Goal: Task Accomplishment & Management: Complete application form

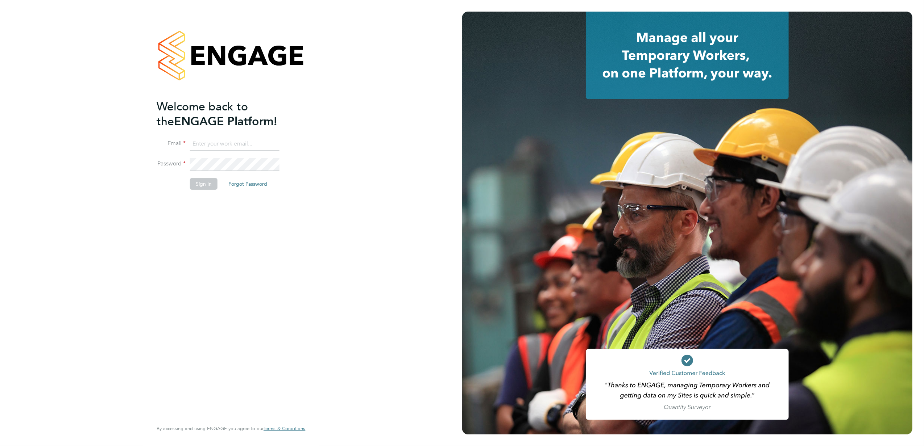
type input "stephen.nottage@vistry.co.uk"
click at [205, 183] on button "Sign In" at bounding box center [204, 184] width 28 height 12
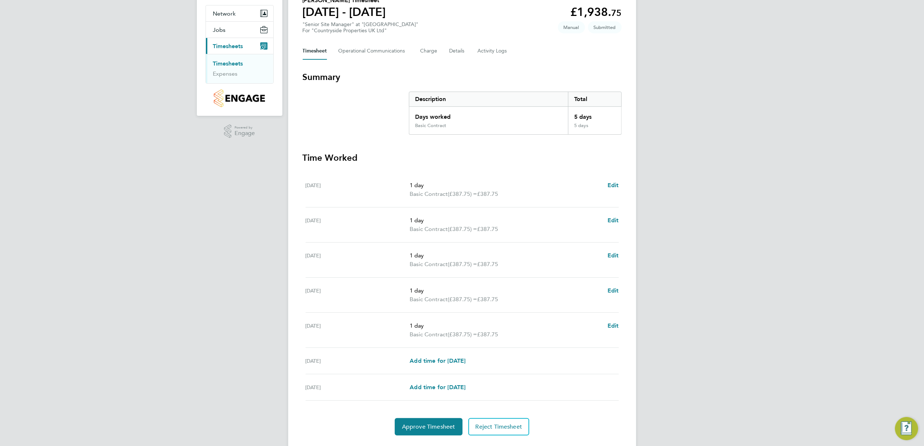
scroll to position [84, 0]
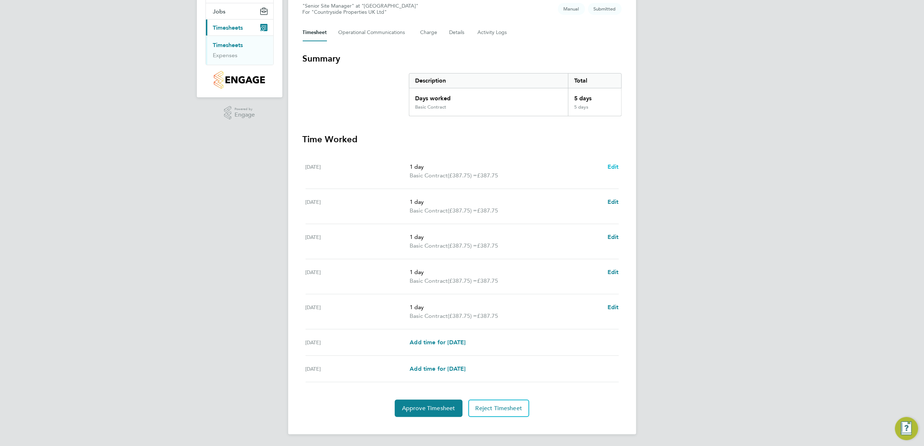
click at [615, 164] on span "Edit" at bounding box center [612, 166] width 11 height 7
select select "1"
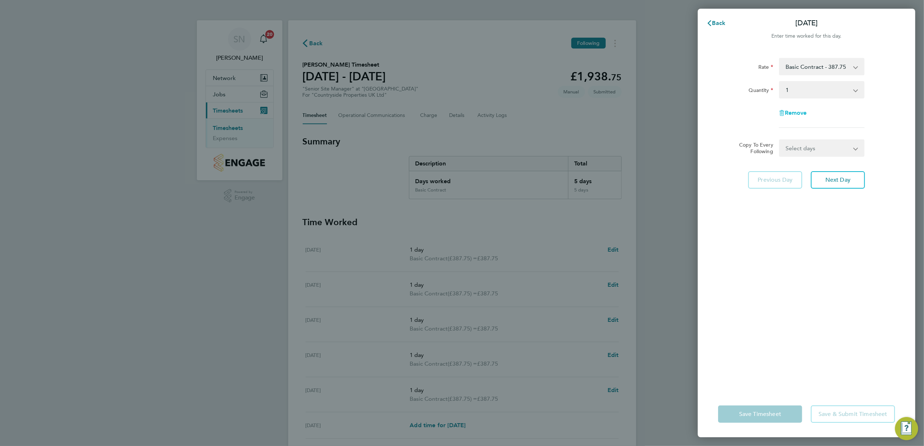
click at [799, 111] on span "Remove" at bounding box center [796, 112] width 22 height 7
select select "null"
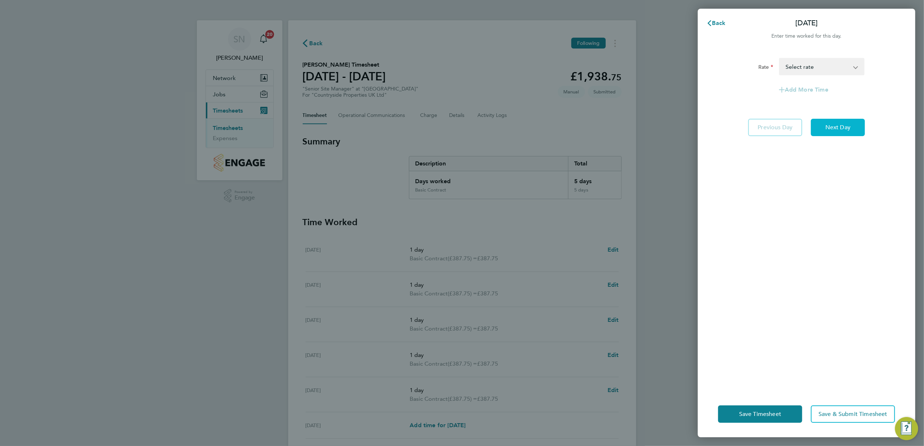
click at [827, 128] on span "Next Day" at bounding box center [837, 127] width 25 height 7
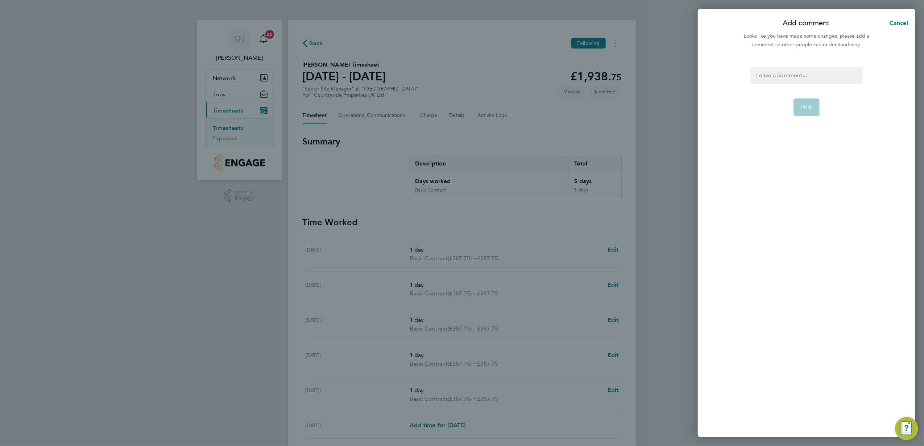
click at [761, 75] on div at bounding box center [806, 75] width 112 height 17
click at [762, 76] on div at bounding box center [806, 75] width 112 height 17
click at [805, 108] on span "Post" at bounding box center [806, 107] width 12 height 7
select select "1"
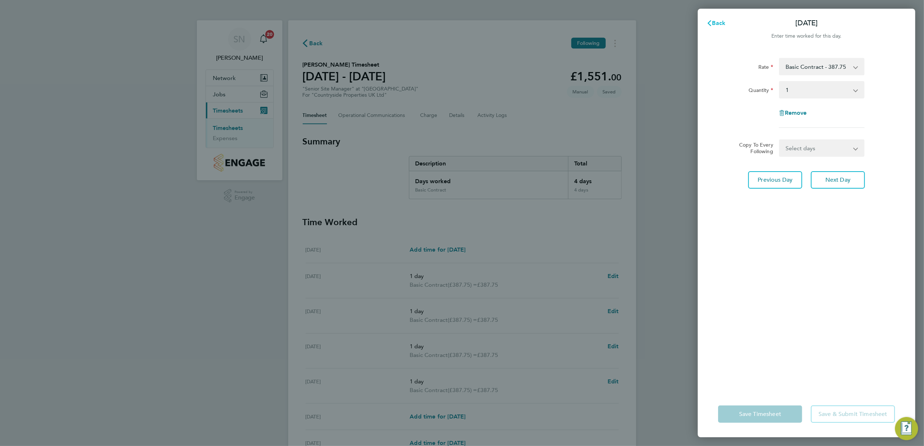
click at [715, 23] on span "Back" at bounding box center [718, 23] width 13 height 7
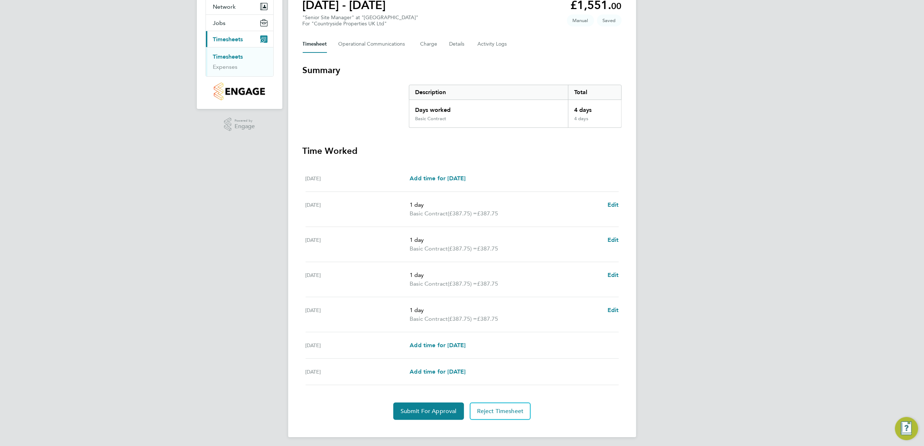
scroll to position [75, 0]
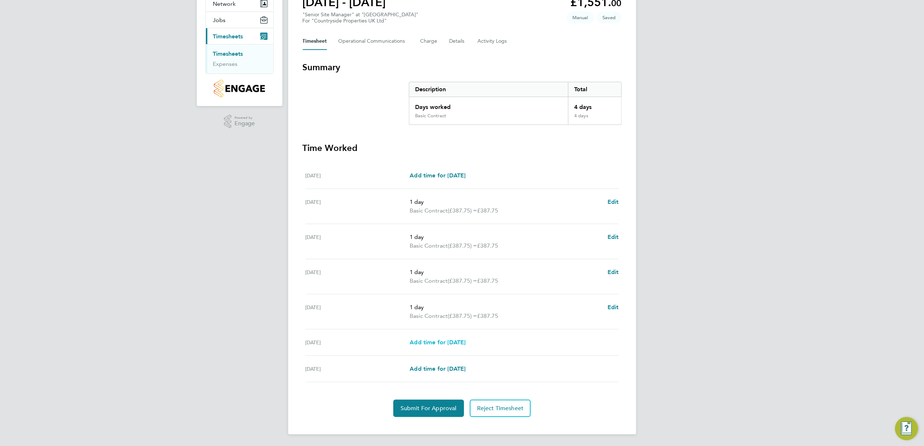
click at [431, 340] on span "Add time for Sat 30 Aug" at bounding box center [437, 342] width 56 height 7
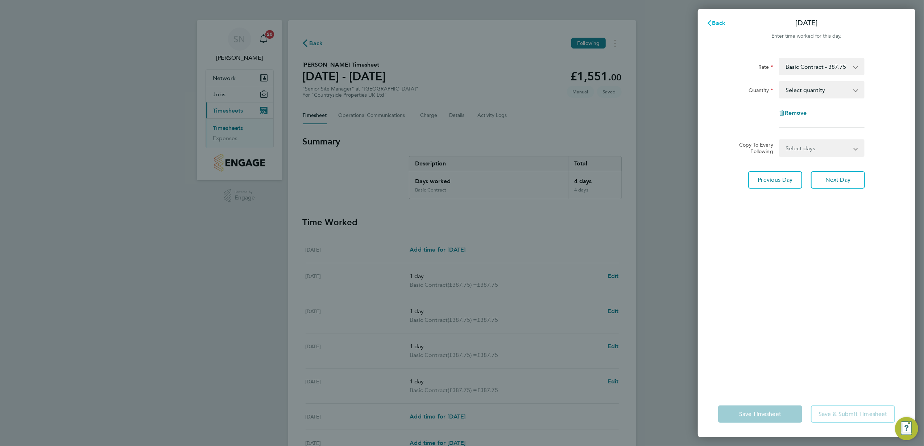
click at [719, 18] on button "Back" at bounding box center [716, 23] width 34 height 14
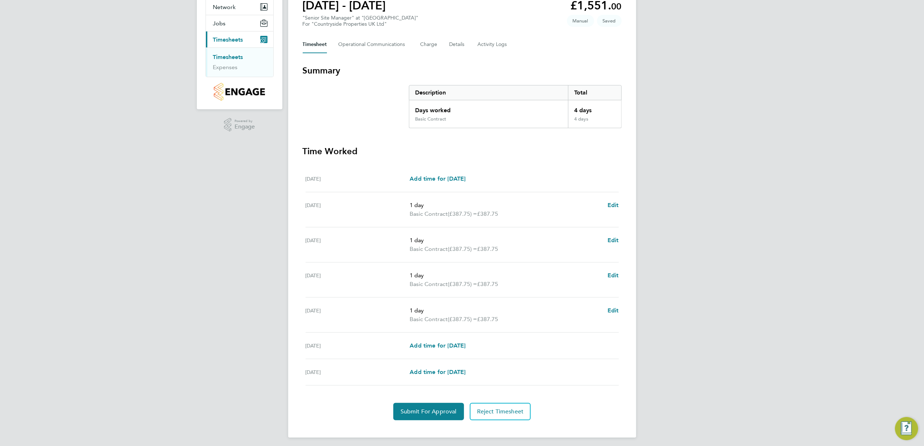
scroll to position [75, 0]
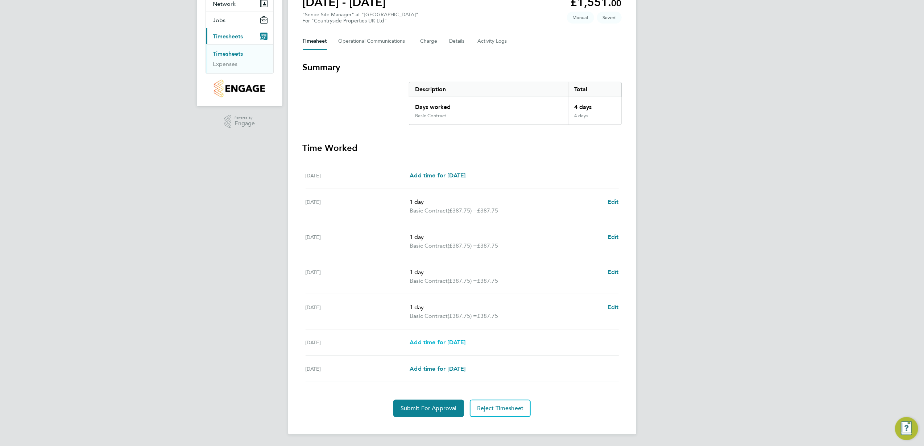
click at [438, 339] on span "Add time for Sat 30 Aug" at bounding box center [437, 342] width 56 height 7
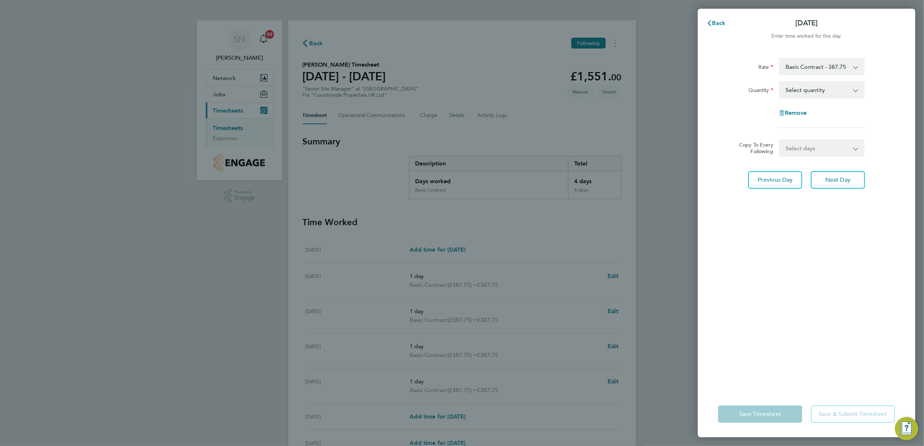
click at [791, 125] on div "Rate Basic Contract - 387.75 Quantity Select quantity 0.5 1 Remove" at bounding box center [806, 93] width 177 height 70
click at [856, 145] on app-icon-cross-button at bounding box center [860, 148] width 9 height 16
click at [828, 182] on span "Next Day" at bounding box center [837, 179] width 25 height 7
click at [783, 162] on span "Previous Day" at bounding box center [775, 162] width 35 height 7
click at [781, 179] on span "Previous Day" at bounding box center [775, 179] width 35 height 7
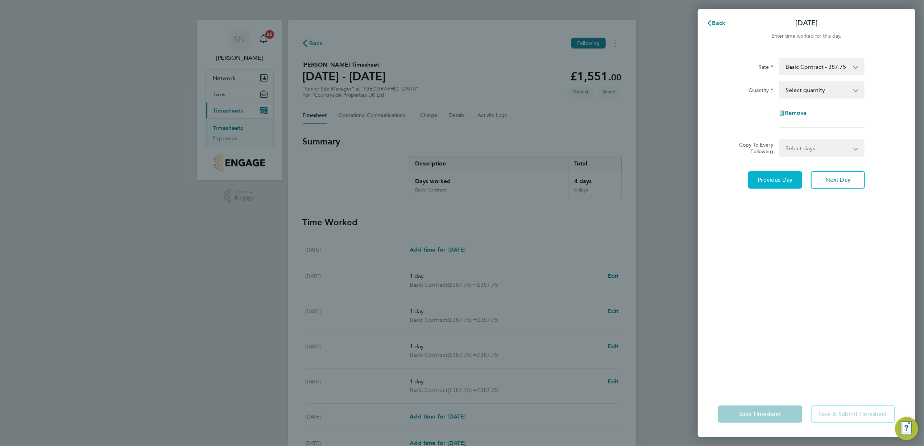
select select "1"
click at [715, 22] on span "Back" at bounding box center [718, 23] width 13 height 7
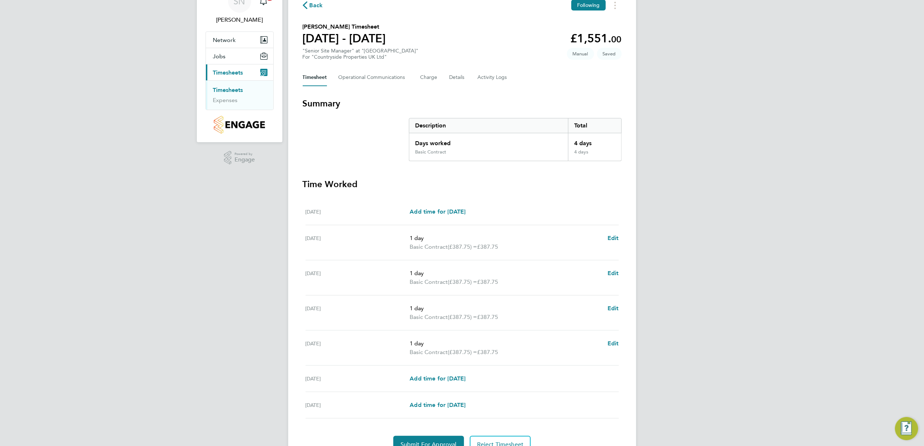
scroll to position [75, 0]
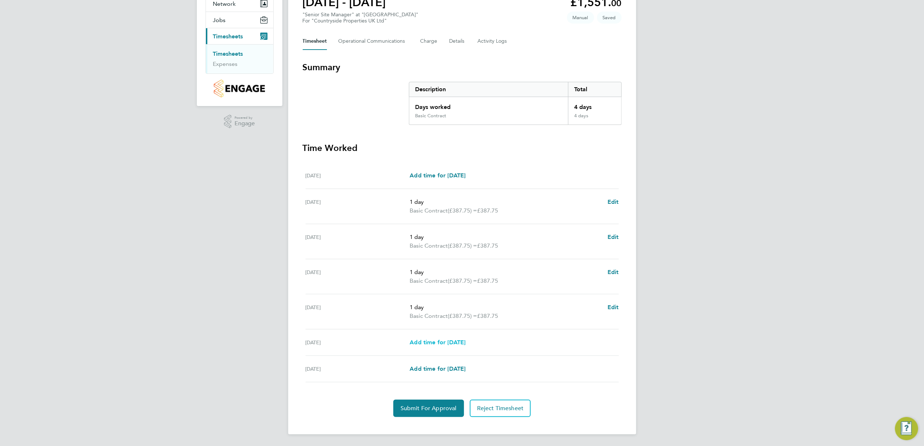
click at [440, 341] on span "Add time for Sat 30 Aug" at bounding box center [437, 342] width 56 height 7
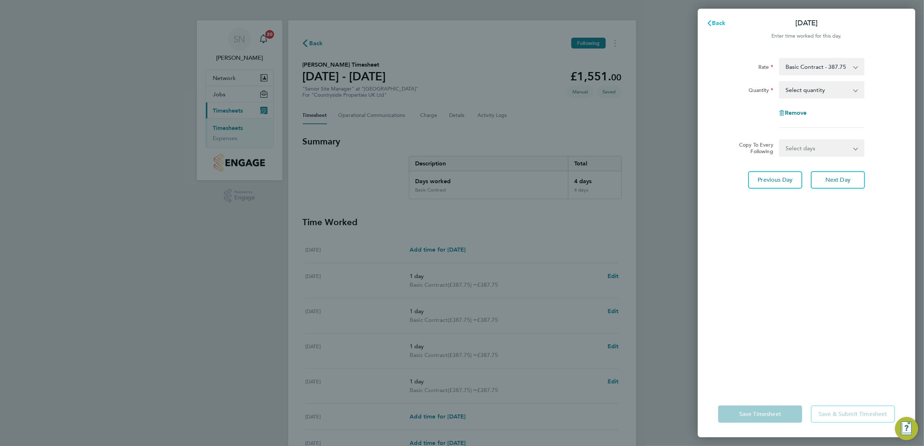
click at [716, 19] on button "Back" at bounding box center [716, 23] width 34 height 14
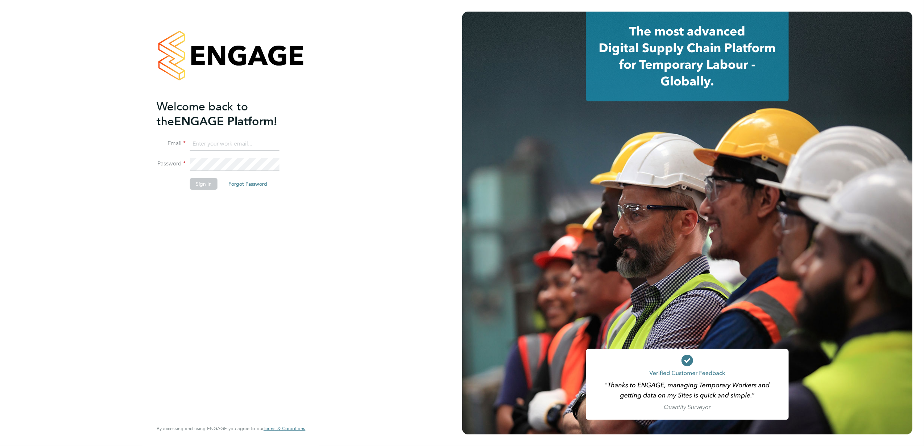
type input "stephen.nottage@vistry.co.uk"
click at [210, 186] on button "Sign In" at bounding box center [204, 184] width 28 height 12
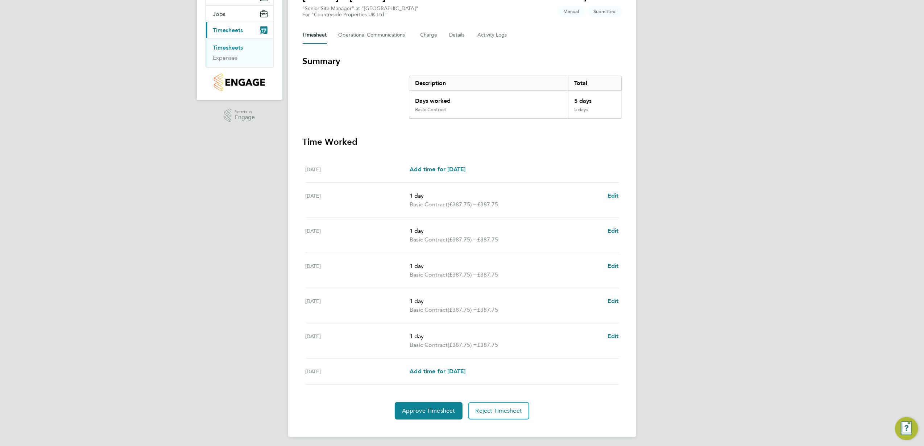
scroll to position [84, 0]
click at [432, 412] on button "Approve Timesheet" at bounding box center [429, 408] width 68 height 17
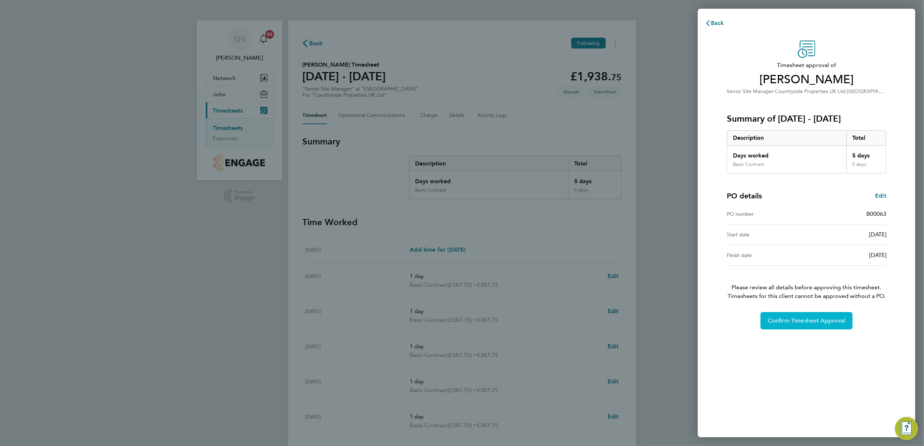
click at [815, 319] on span "Confirm Timesheet Approval" at bounding box center [807, 320] width 78 height 7
